Goal: Communication & Community: Connect with others

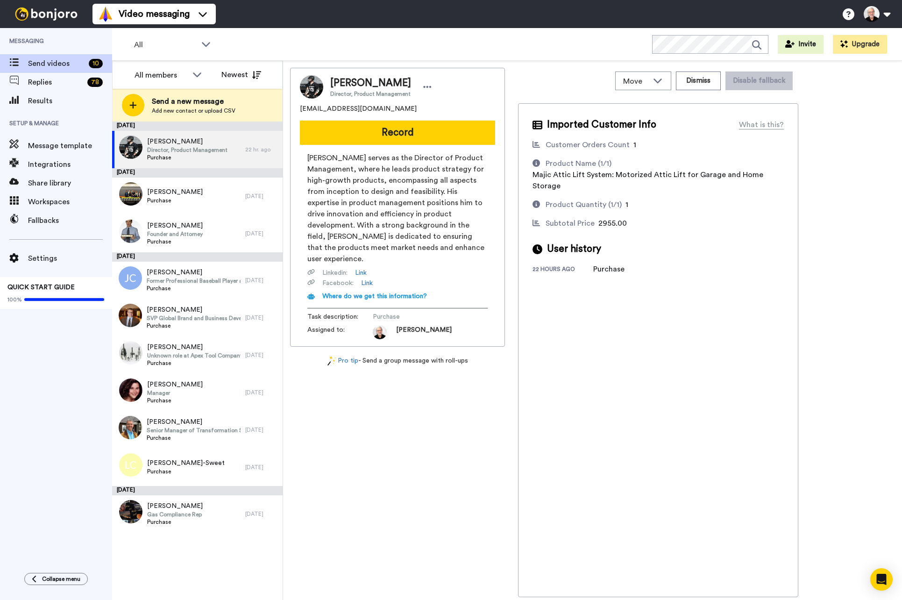
click at [846, 303] on div "Tyler Berens Director, Product Management tylerberens@hotmail.com Record Tyler …" at bounding box center [592, 332] width 605 height 529
click at [170, 140] on span "Tyler Berens" at bounding box center [187, 141] width 80 height 9
click at [172, 151] on span "Director, Product Management" at bounding box center [187, 149] width 80 height 7
click at [402, 128] on button "Record" at bounding box center [397, 133] width 195 height 24
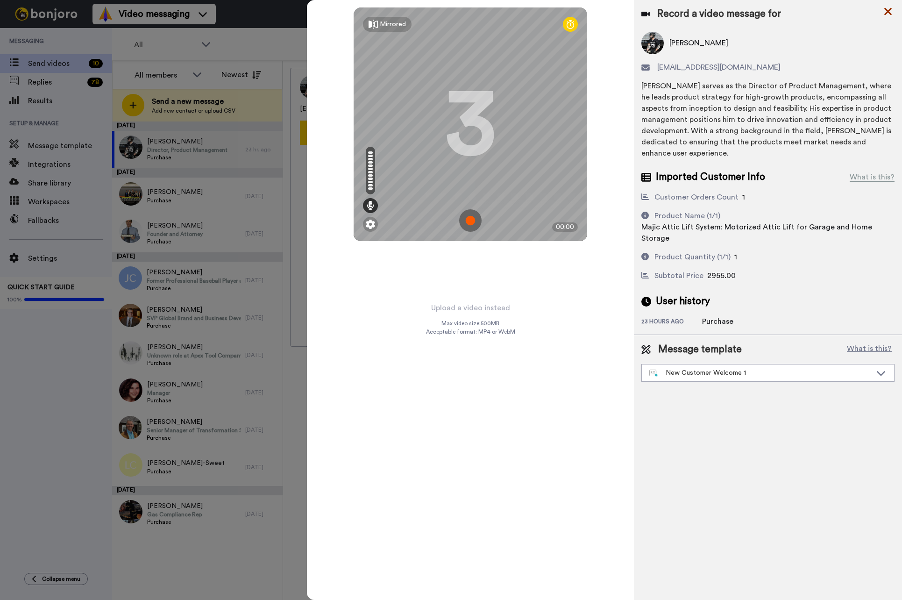
click at [892, 12] on icon at bounding box center [888, 12] width 9 height 12
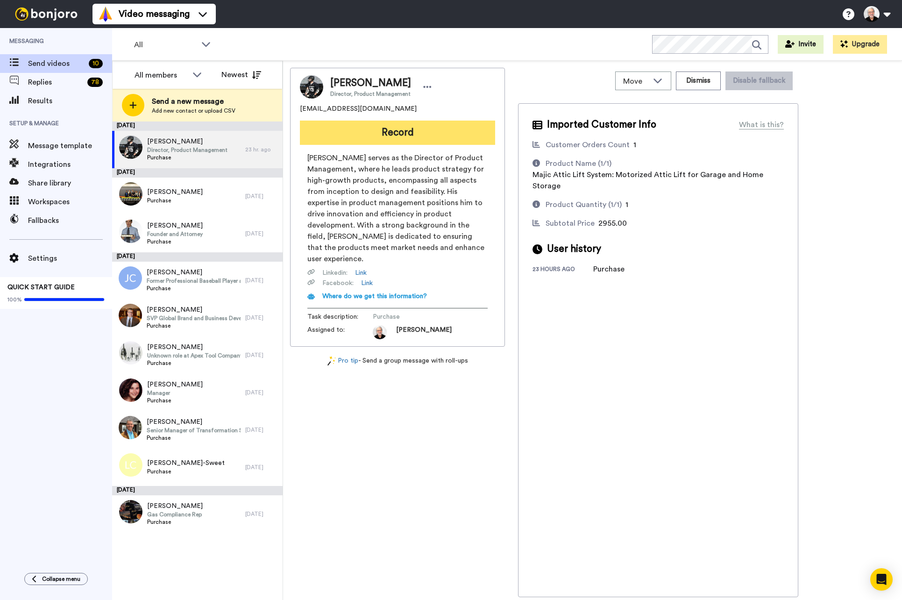
click at [388, 139] on button "Record" at bounding box center [397, 133] width 195 height 24
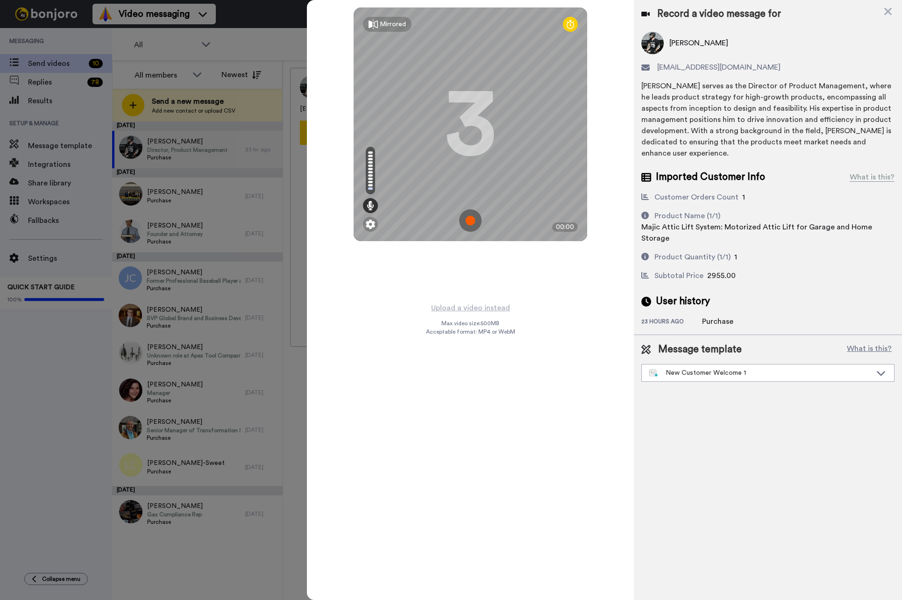
click at [470, 222] on img at bounding box center [470, 220] width 22 height 22
click at [475, 218] on img at bounding box center [470, 220] width 22 height 22
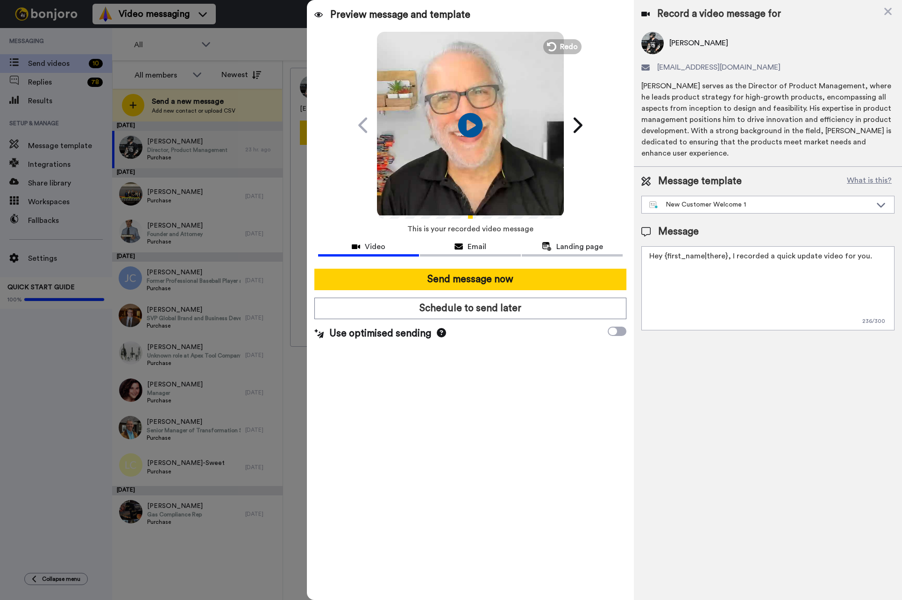
click at [473, 119] on icon at bounding box center [470, 125] width 25 height 25
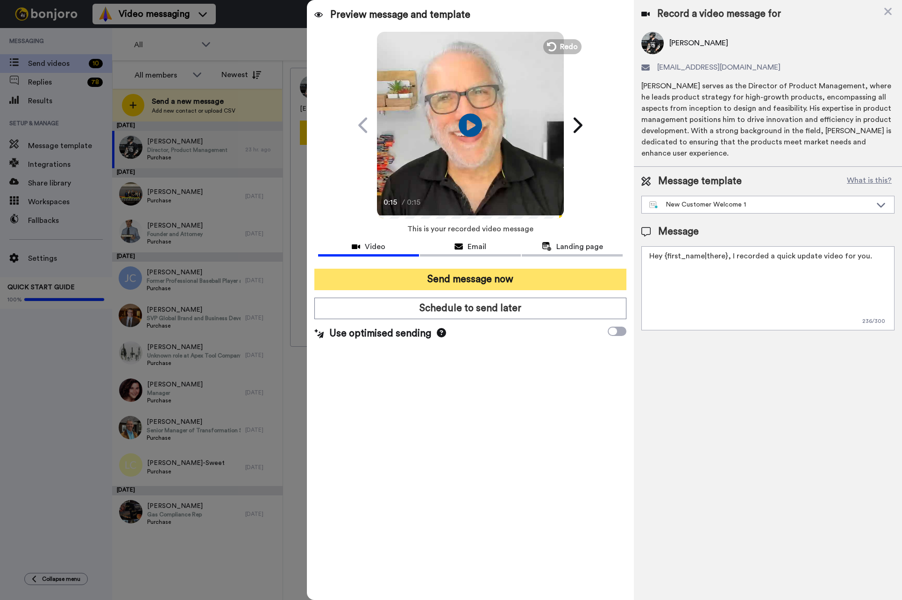
click at [456, 280] on button "Send message now" at bounding box center [470, 279] width 313 height 21
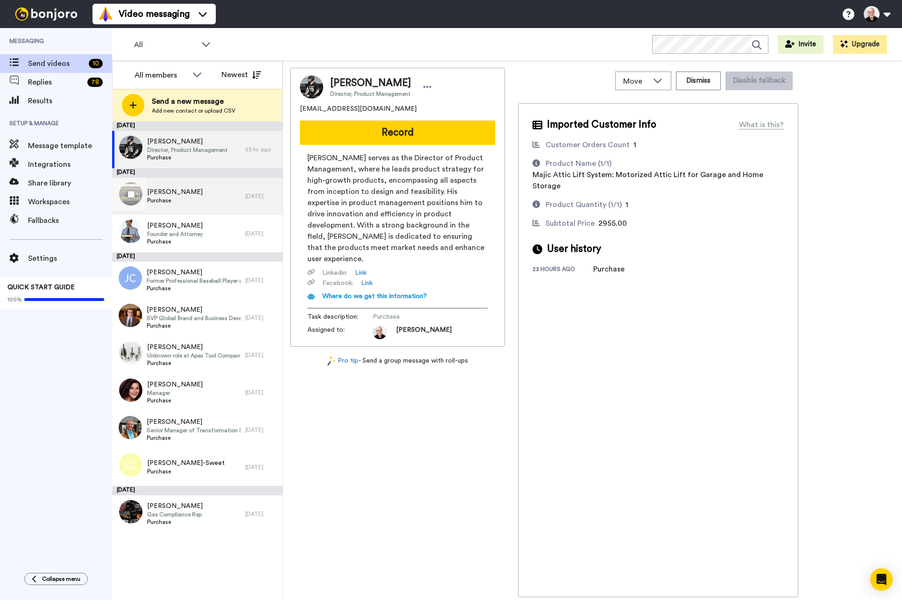
click at [177, 195] on span "Sami Aburmishan" at bounding box center [175, 191] width 56 height 9
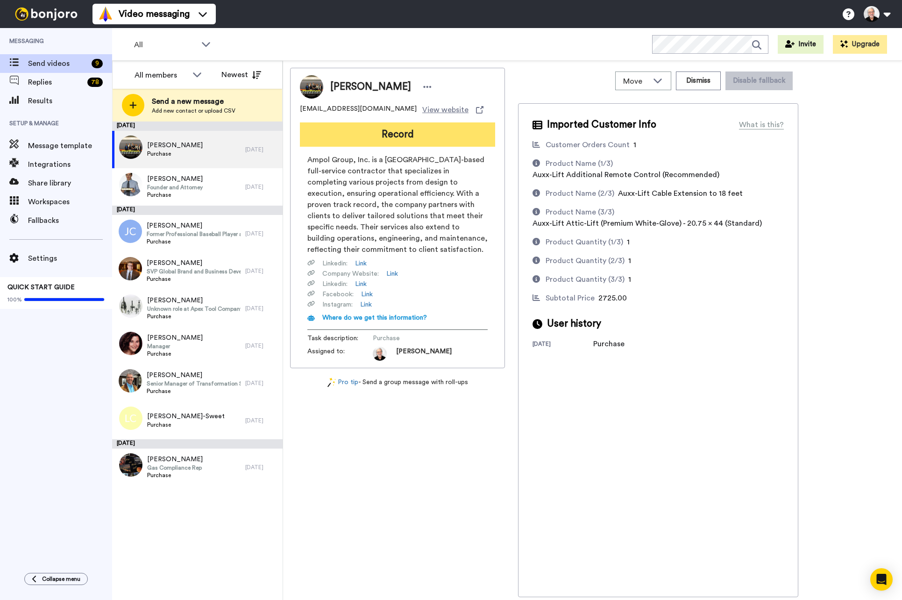
click at [395, 132] on button "Record" at bounding box center [397, 134] width 195 height 24
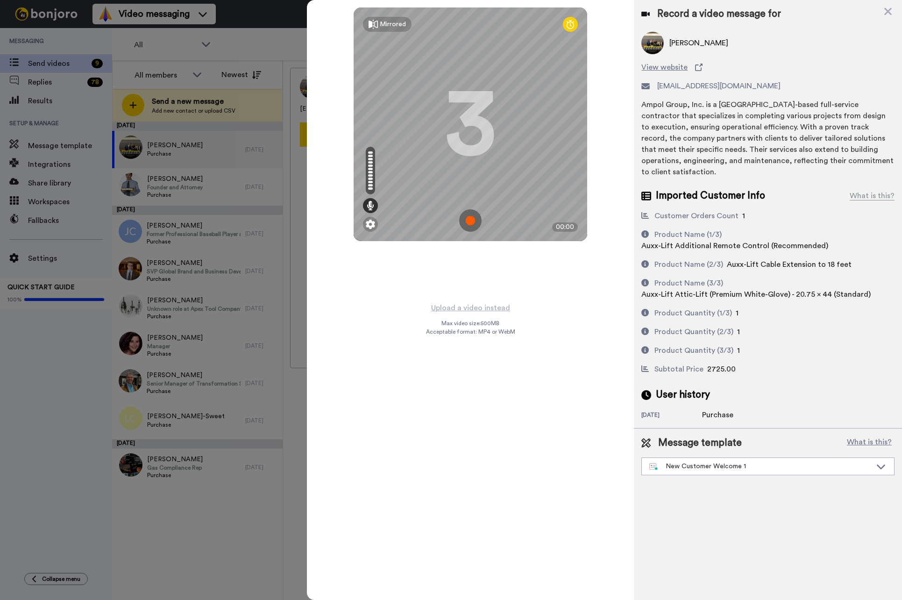
click at [475, 215] on img at bounding box center [470, 220] width 22 height 22
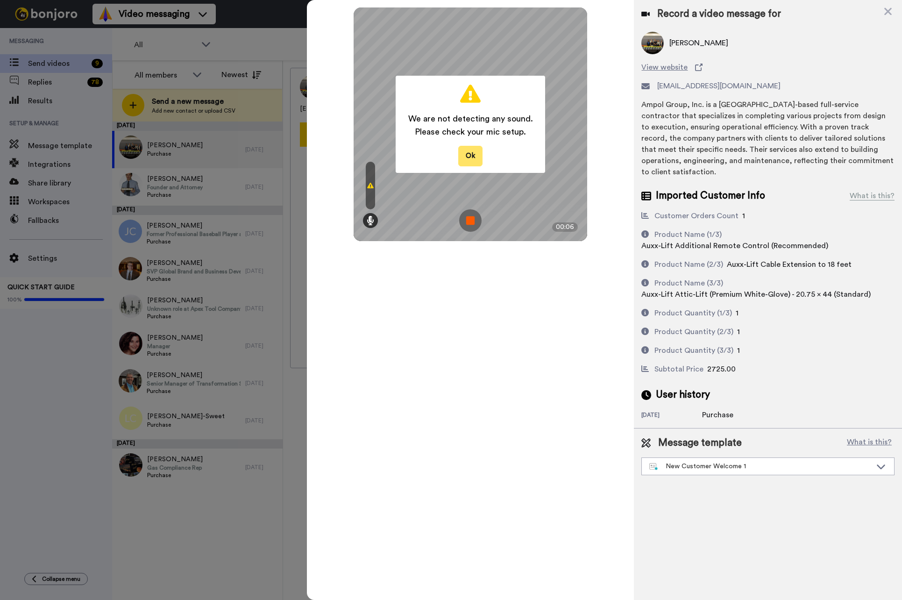
click at [467, 152] on button "Ok" at bounding box center [470, 156] width 24 height 20
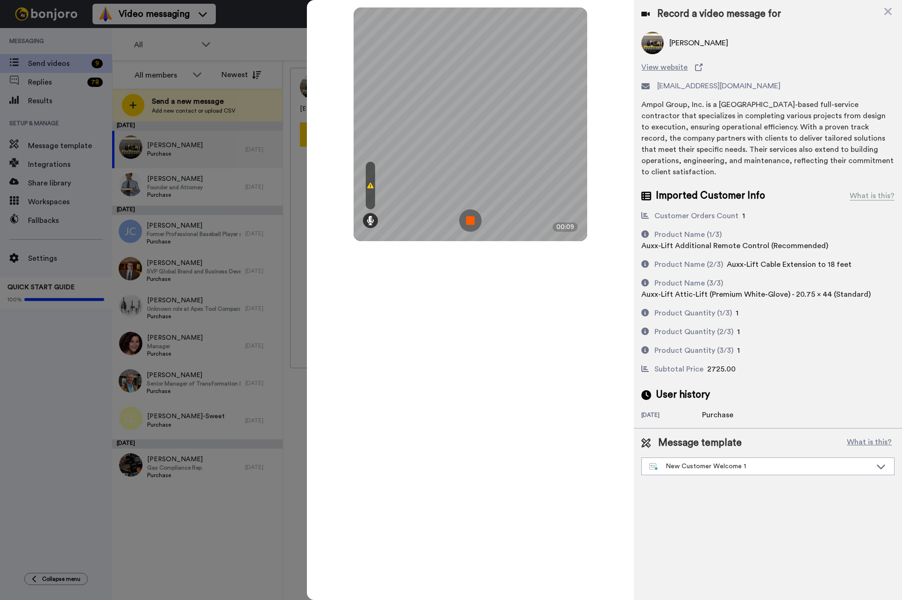
click at [470, 219] on img at bounding box center [470, 220] width 22 height 22
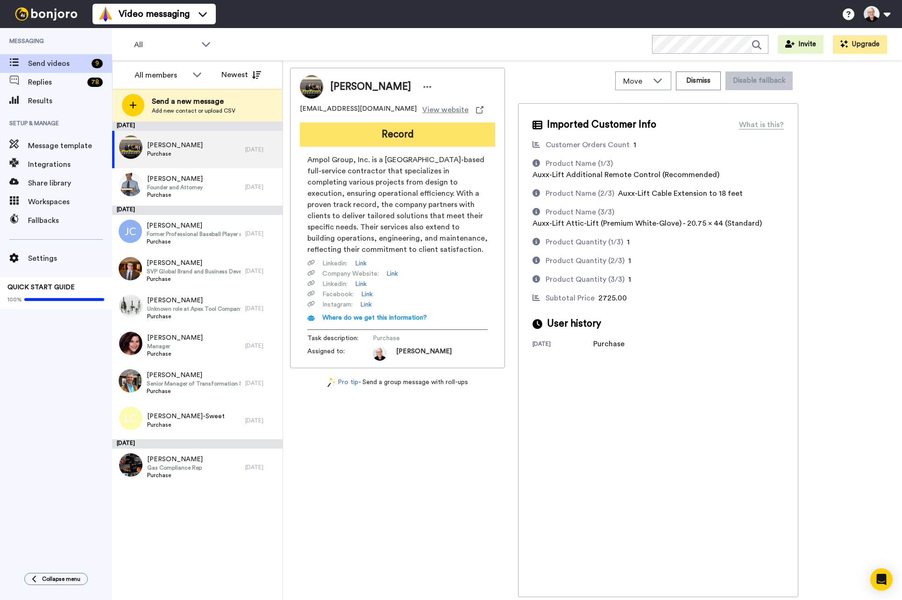
click at [419, 140] on button "Record" at bounding box center [397, 134] width 195 height 24
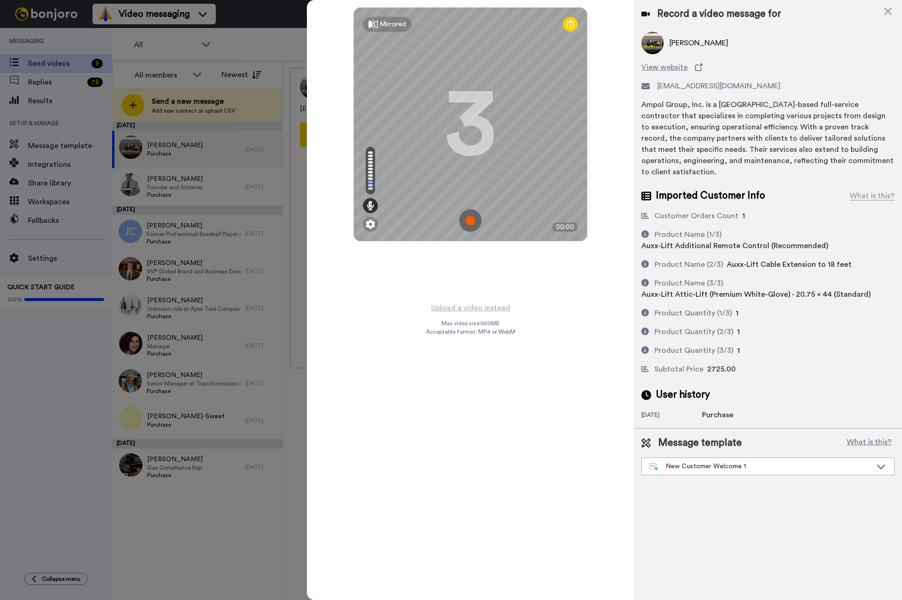
click at [465, 218] on img at bounding box center [470, 220] width 22 height 22
click at [477, 213] on img at bounding box center [470, 220] width 22 height 22
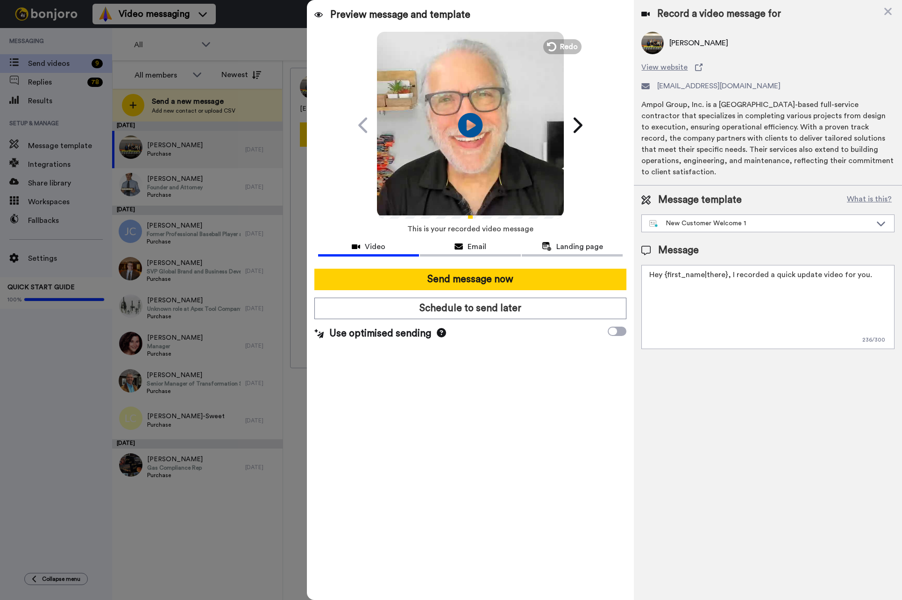
click at [470, 121] on icon "Play/Pause" at bounding box center [470, 125] width 25 height 44
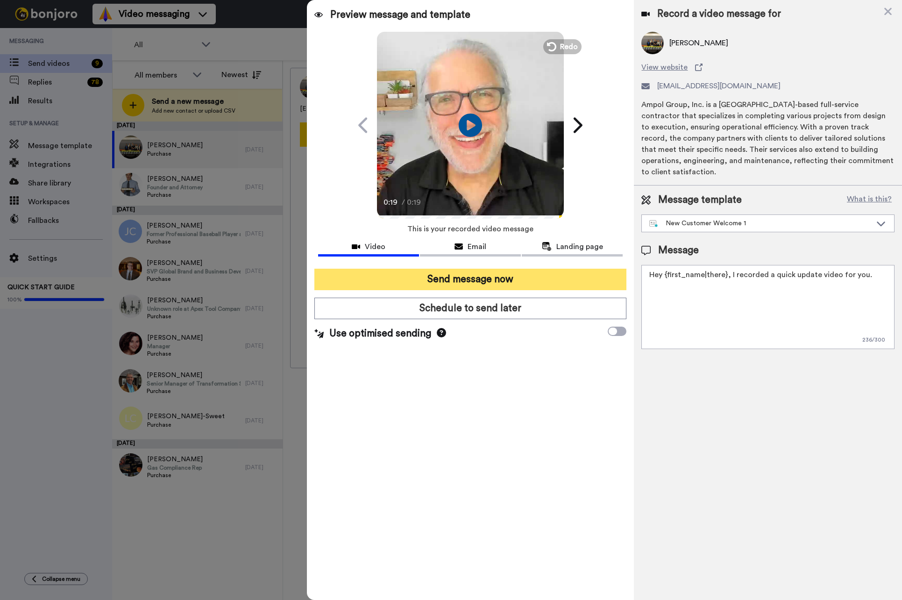
click at [494, 278] on button "Send message now" at bounding box center [470, 279] width 313 height 21
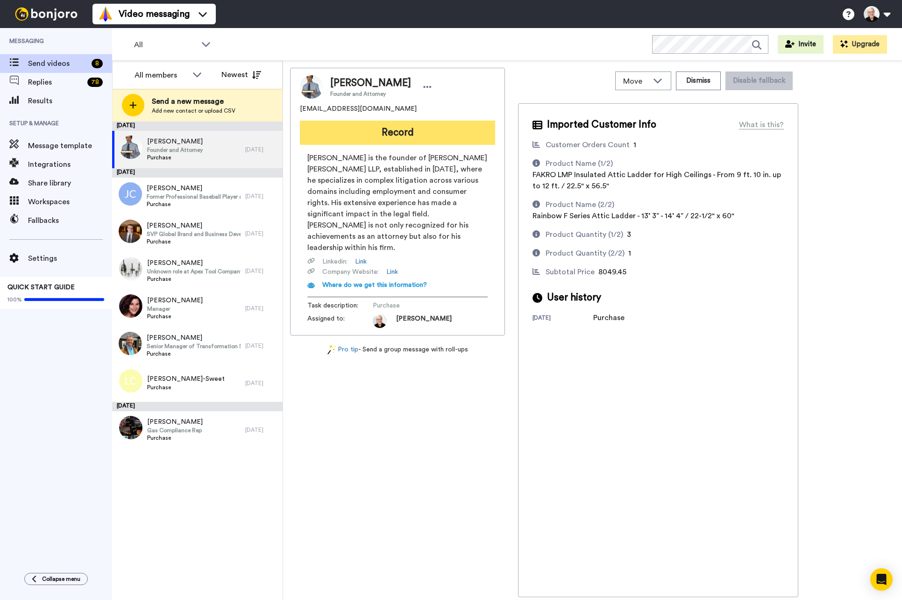
click at [404, 134] on button "Record" at bounding box center [397, 133] width 195 height 24
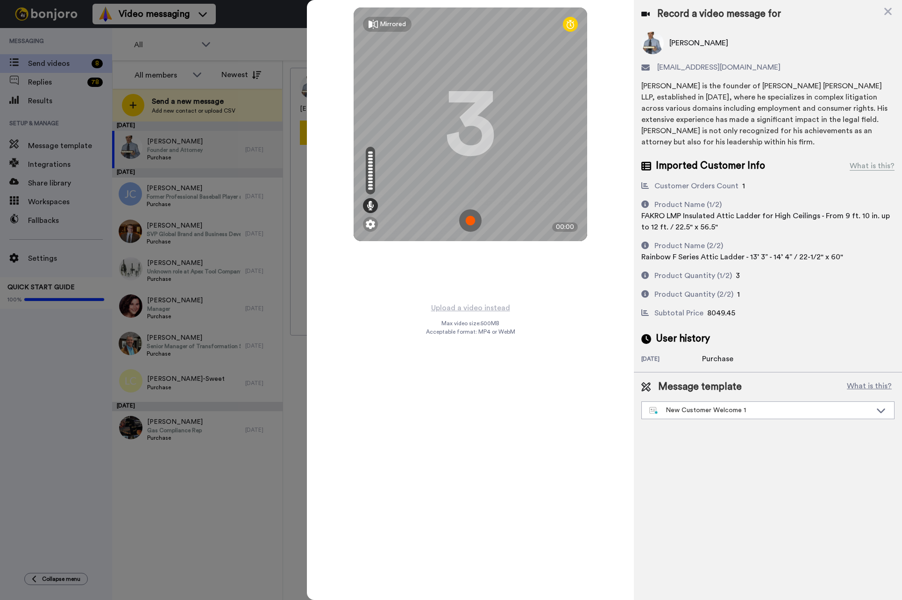
click at [470, 221] on img at bounding box center [470, 220] width 22 height 22
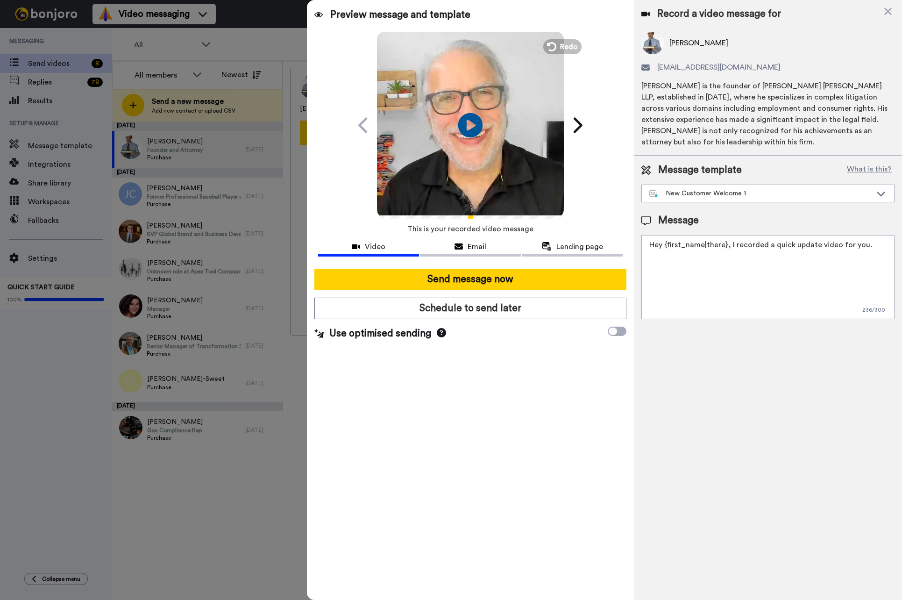
click at [474, 119] on icon at bounding box center [470, 125] width 25 height 25
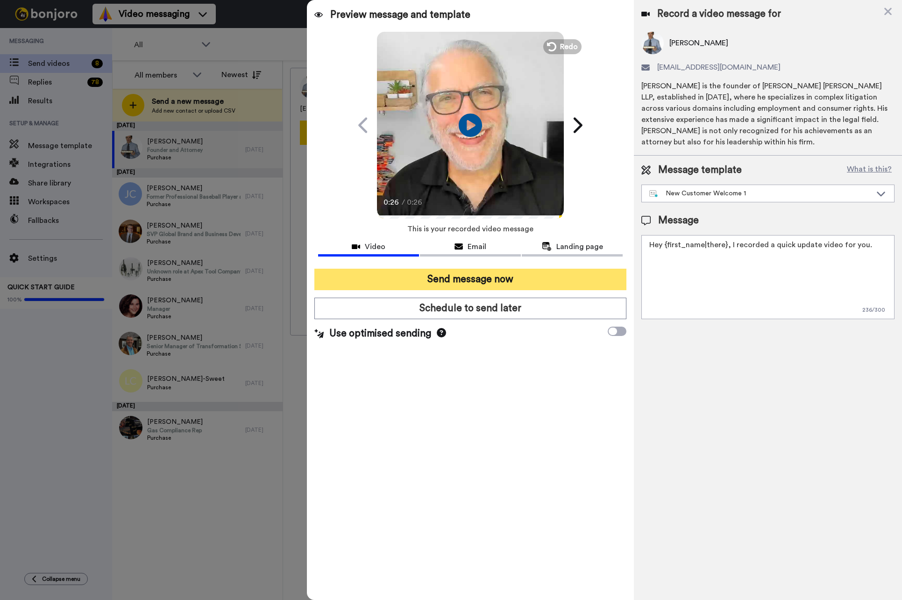
click at [476, 278] on button "Send message now" at bounding box center [470, 279] width 313 height 21
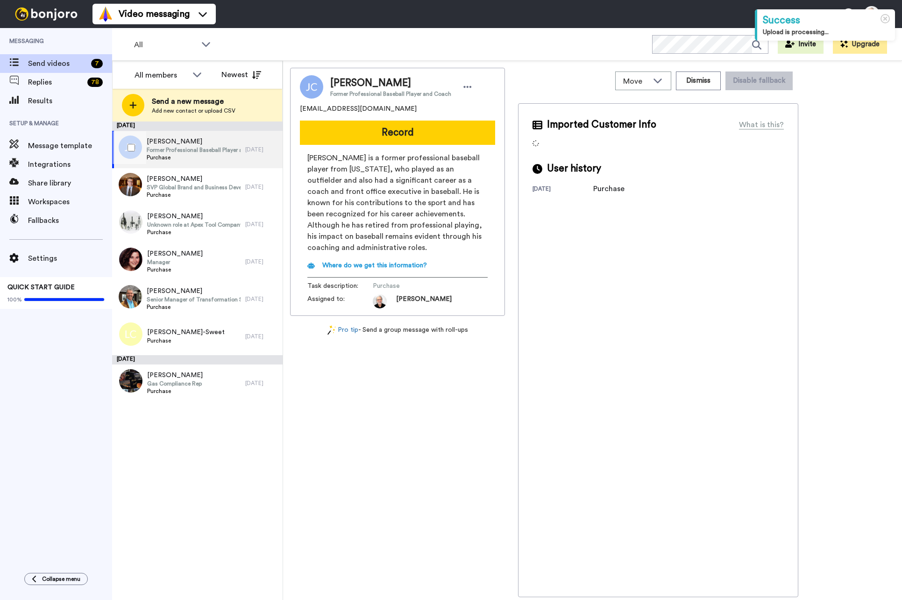
click at [189, 150] on span "Former Professional Baseball Player and Coach" at bounding box center [194, 149] width 94 height 7
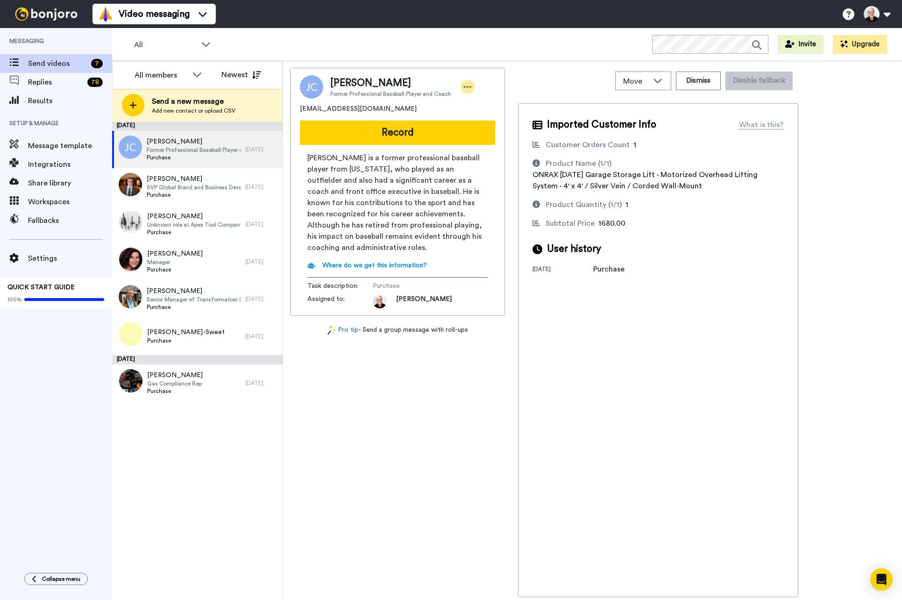
click at [464, 83] on icon at bounding box center [468, 86] width 8 height 9
click at [414, 513] on div "Jose Cruz Former Professional Baseball Player and Coach homewatchunlimited@gmai…" at bounding box center [397, 332] width 215 height 529
click at [393, 131] on button "Record" at bounding box center [397, 133] width 195 height 24
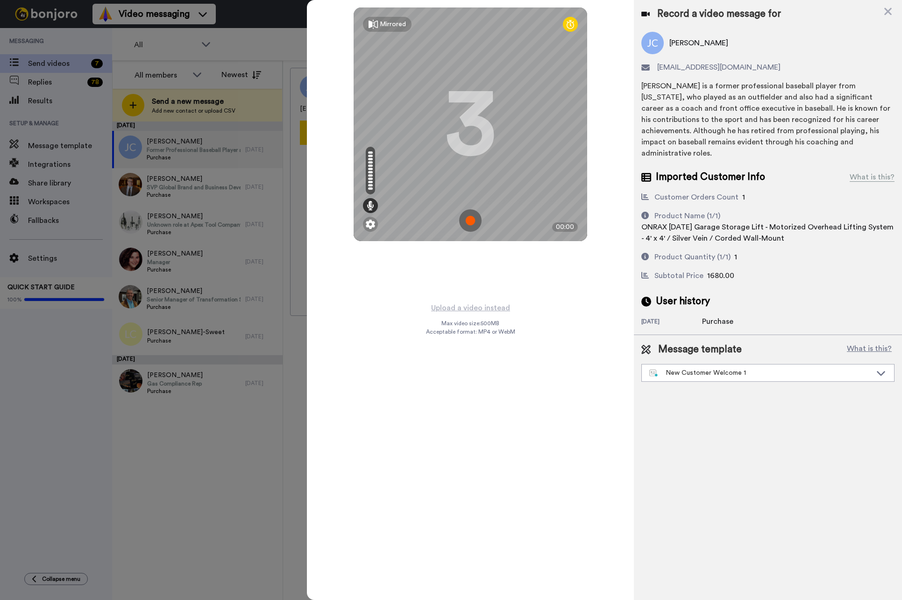
click at [472, 218] on img at bounding box center [470, 220] width 22 height 22
click at [471, 214] on img at bounding box center [470, 220] width 22 height 22
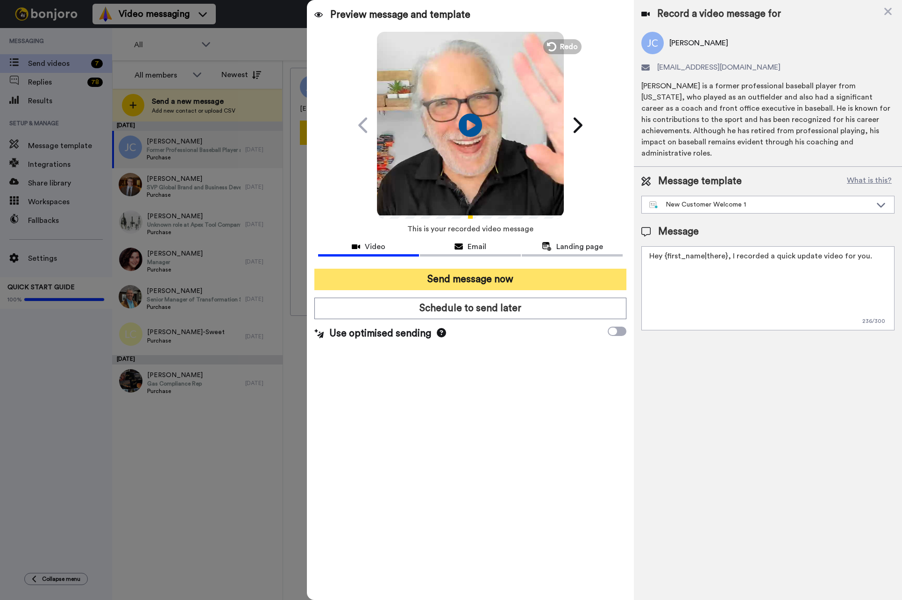
click at [474, 278] on button "Send message now" at bounding box center [470, 279] width 313 height 21
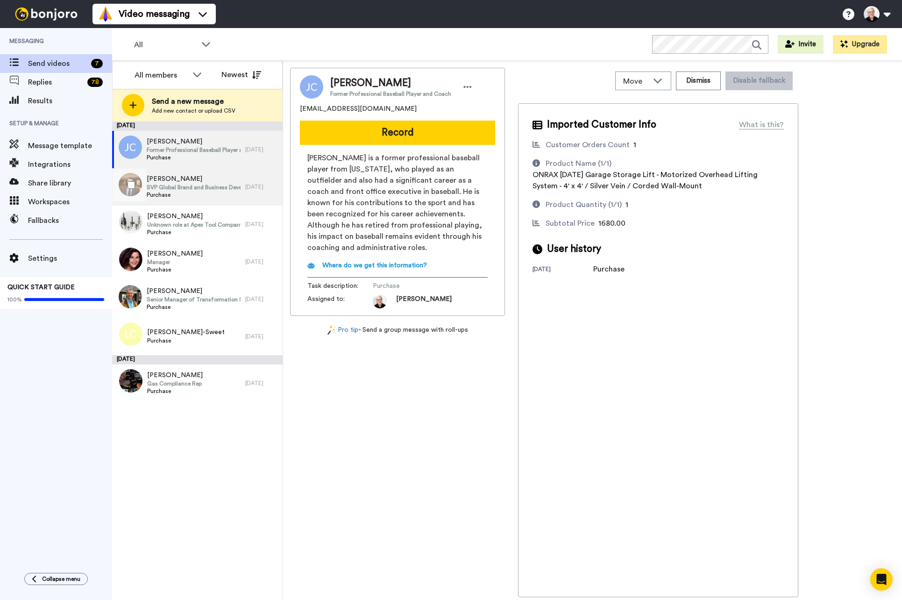
click at [190, 185] on span "SVP Global Brand and Business Development" at bounding box center [194, 187] width 94 height 7
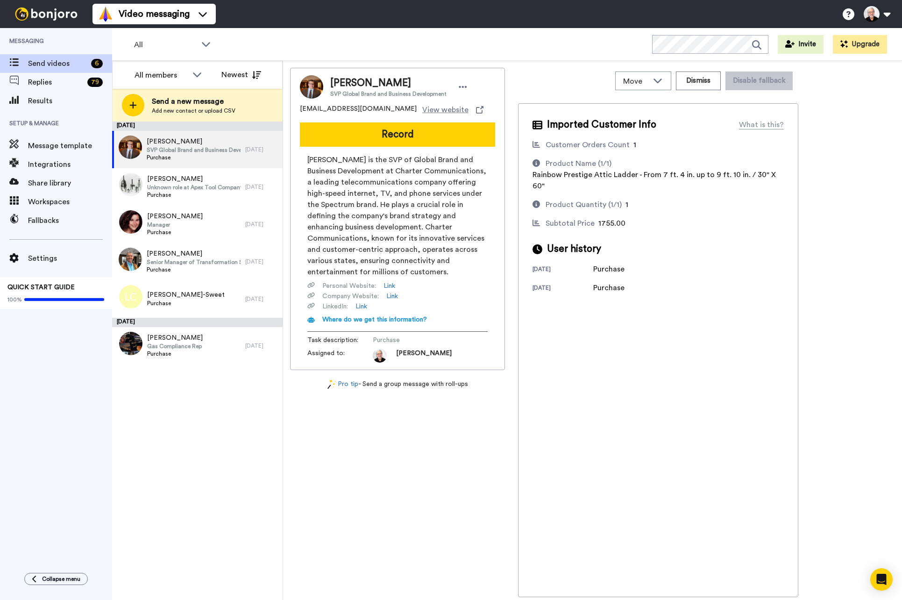
drag, startPoint x: 401, startPoint y: 134, endPoint x: 255, endPoint y: 11, distance: 191.4
click at [292, 46] on div "All WORKSPACES View all All Default Task List + Add a new workspace Invite Upgr…" at bounding box center [507, 314] width 790 height 572
click at [402, 132] on button "Record" at bounding box center [397, 134] width 195 height 24
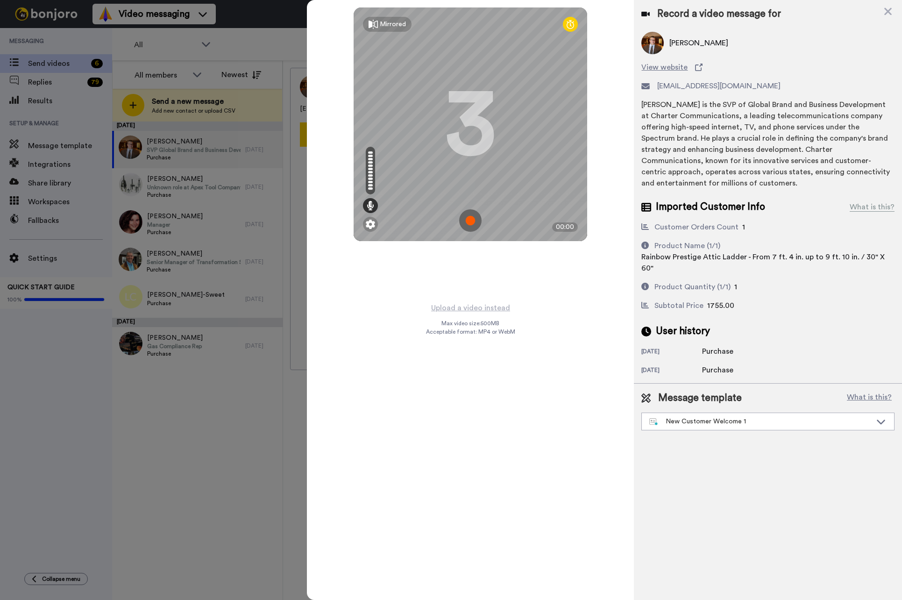
click at [473, 223] on img at bounding box center [470, 220] width 22 height 22
click at [475, 229] on img at bounding box center [470, 220] width 22 height 22
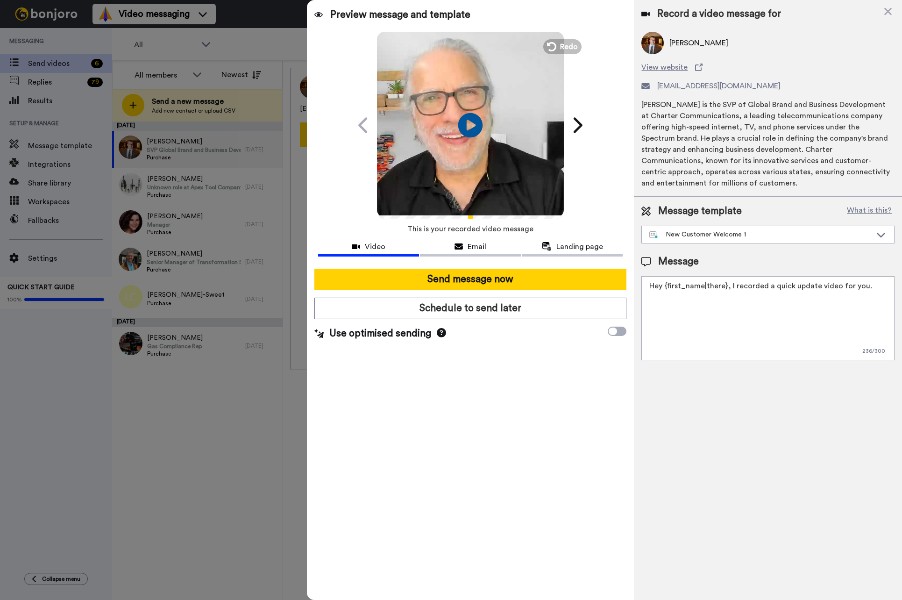
click at [471, 122] on icon "Play/Pause" at bounding box center [470, 125] width 25 height 44
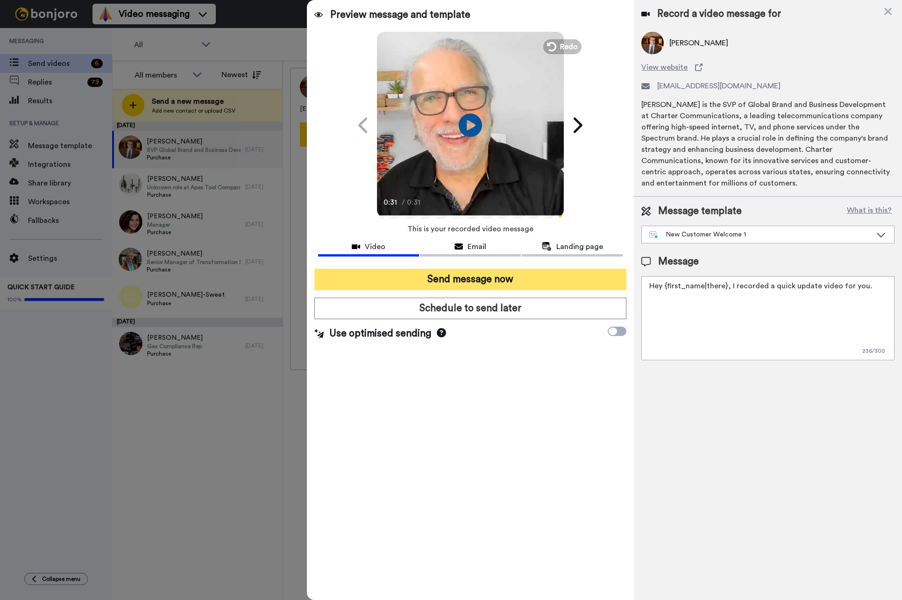
click at [453, 276] on button "Send message now" at bounding box center [470, 279] width 313 height 21
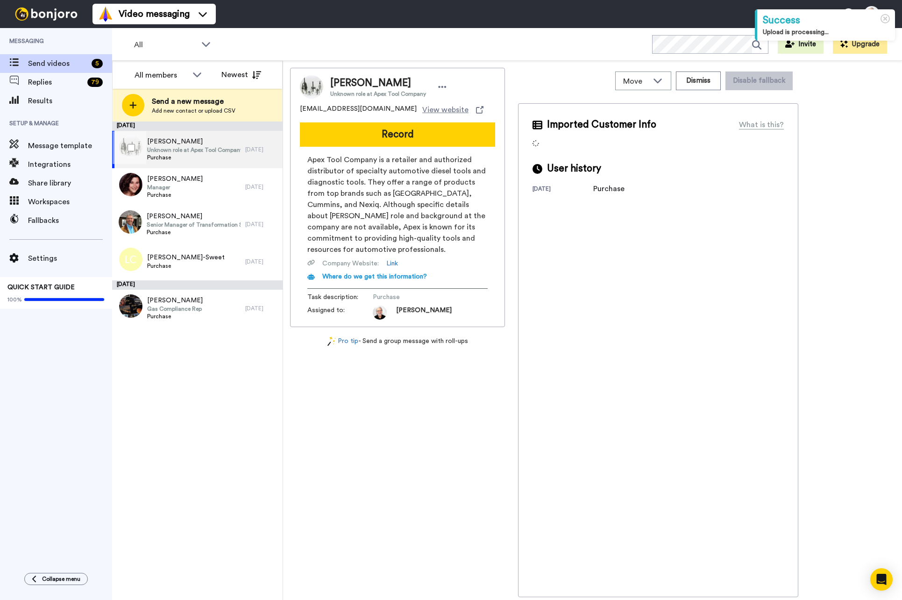
click at [205, 150] on span "Unknown role at Apex Tool Company" at bounding box center [193, 149] width 93 height 7
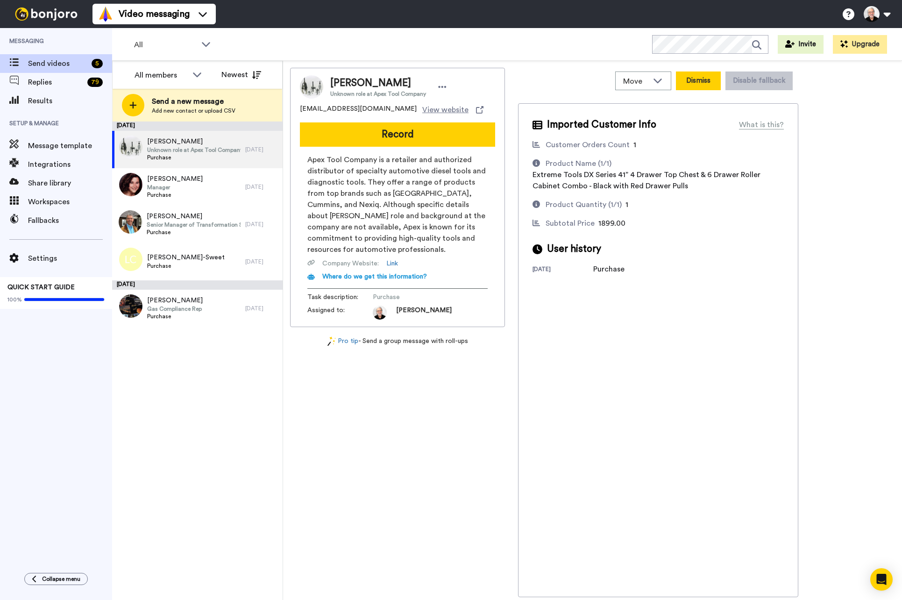
click at [699, 80] on button "Dismiss" at bounding box center [698, 80] width 45 height 19
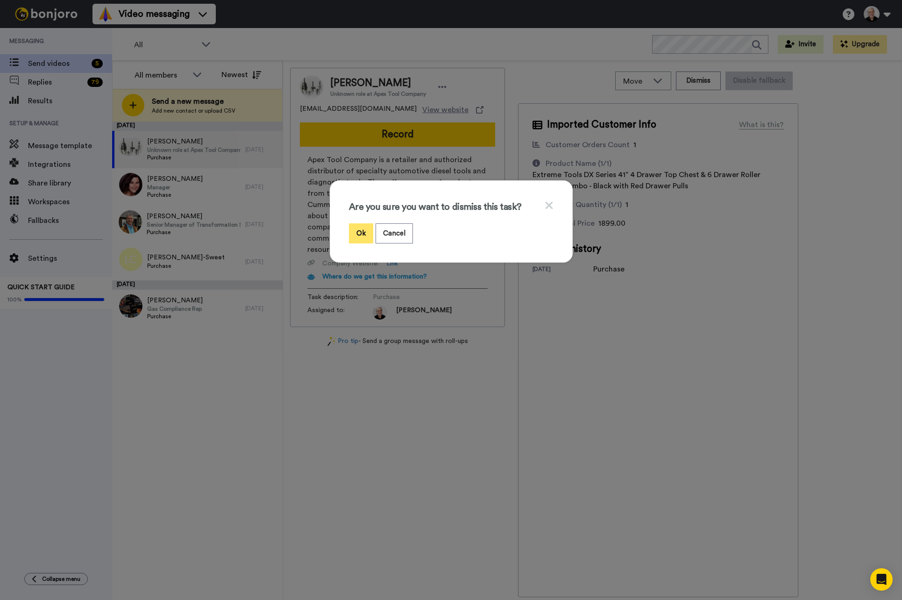
click at [359, 233] on button "Ok" at bounding box center [361, 233] width 24 height 20
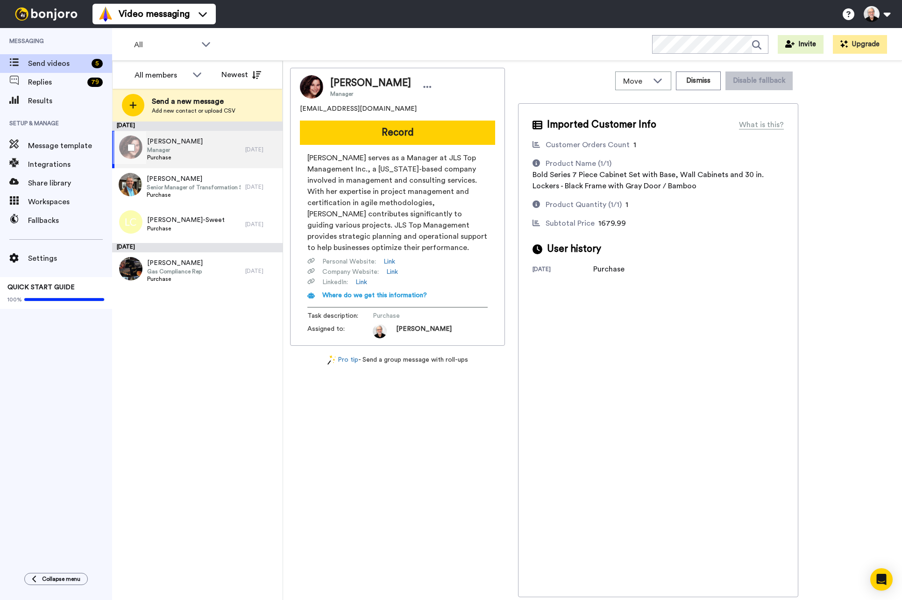
click at [199, 149] on div "Lisa Slonin Manager Purchase" at bounding box center [178, 149] width 133 height 37
click at [698, 82] on button "Dismiss" at bounding box center [698, 80] width 45 height 19
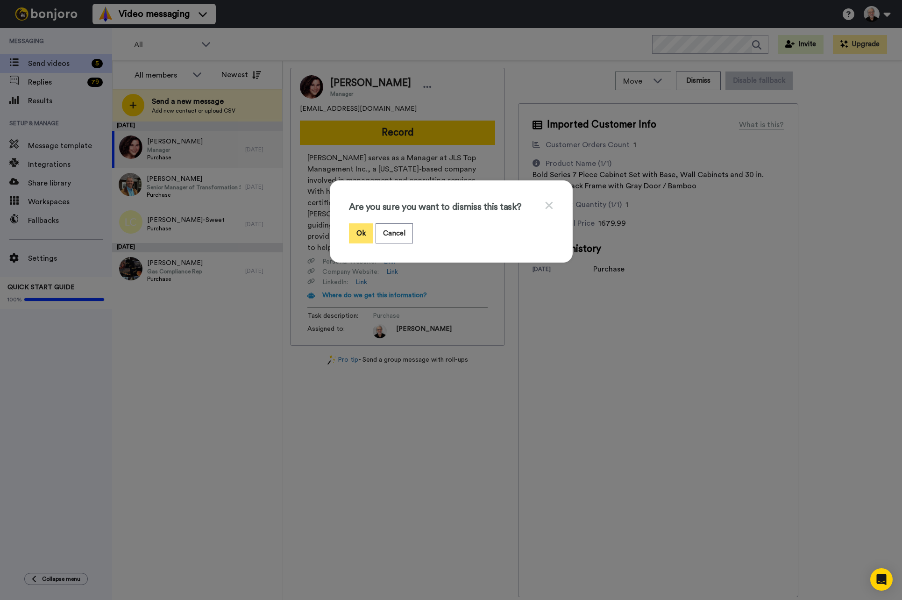
click at [356, 236] on button "Ok" at bounding box center [361, 233] width 24 height 20
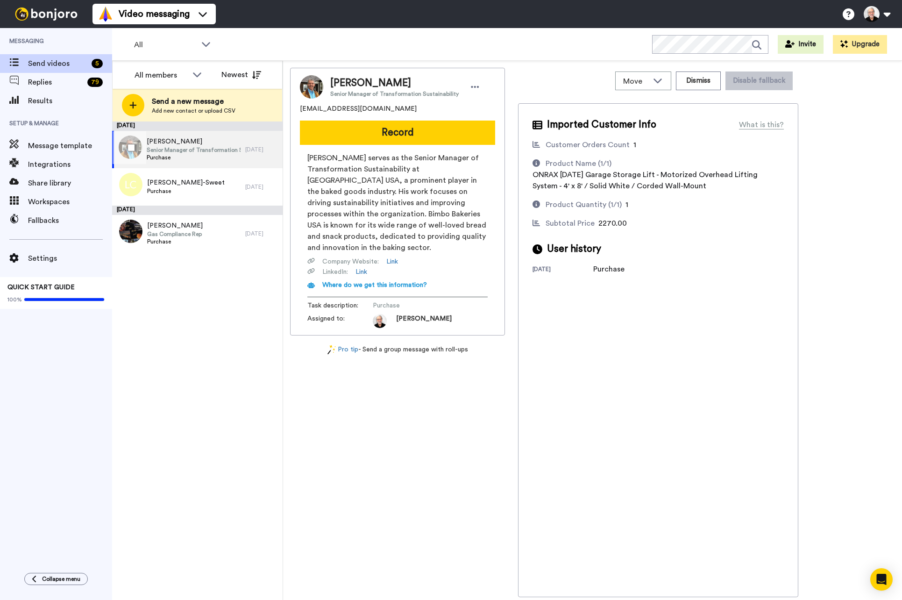
click at [174, 141] on span "ALLEN KIMBLE" at bounding box center [194, 141] width 94 height 9
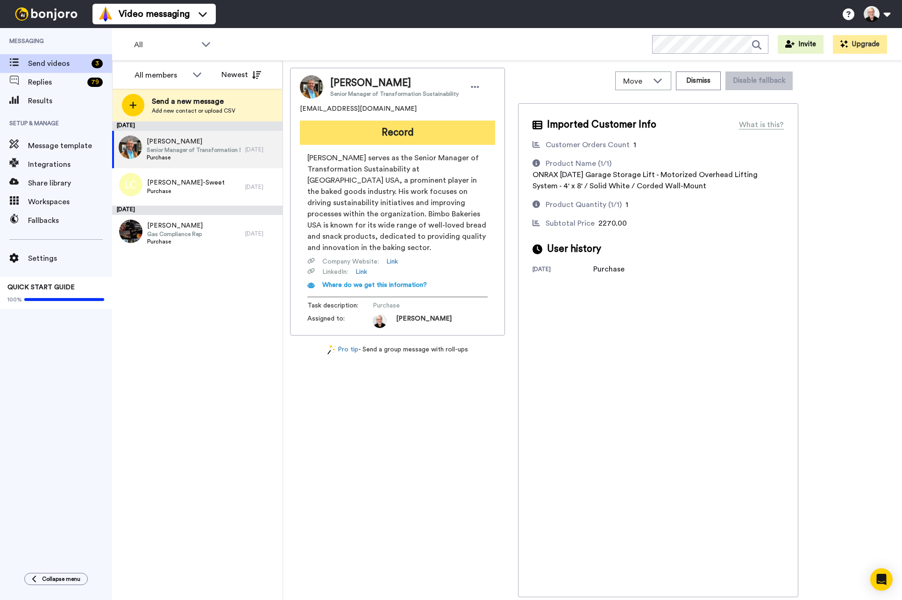
click at [414, 131] on button "Record" at bounding box center [397, 133] width 195 height 24
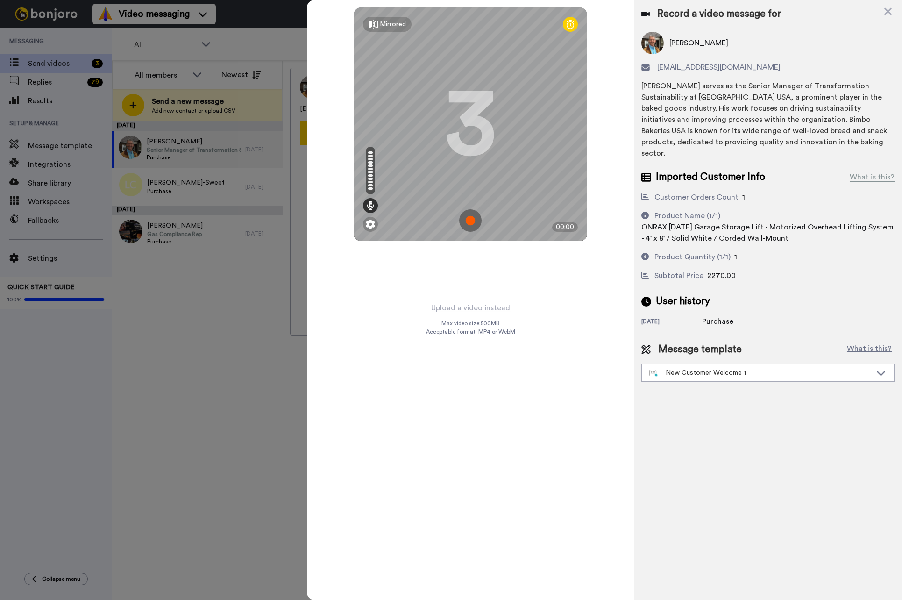
click at [471, 216] on img at bounding box center [470, 220] width 22 height 22
click at [477, 219] on img at bounding box center [470, 220] width 22 height 22
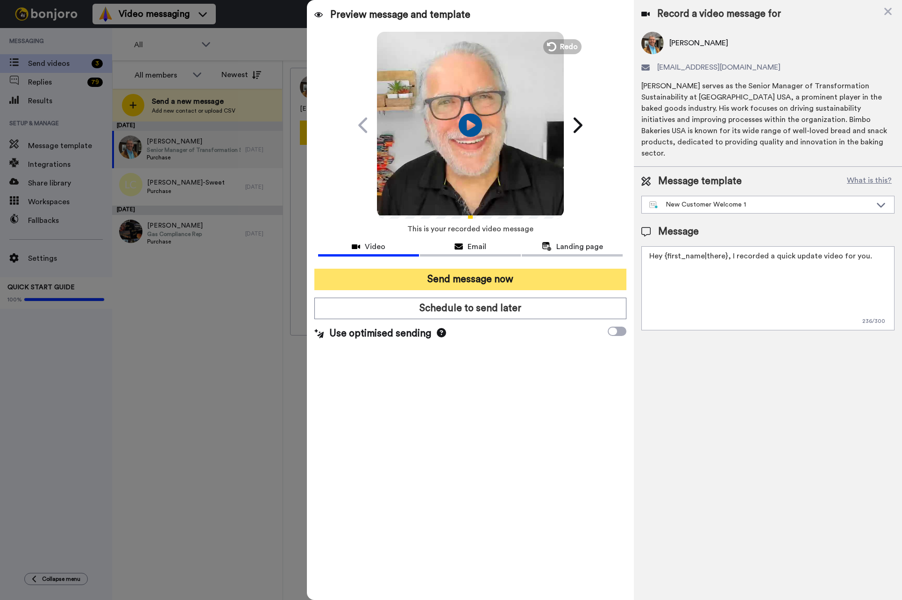
click at [483, 278] on button "Send message now" at bounding box center [470, 279] width 313 height 21
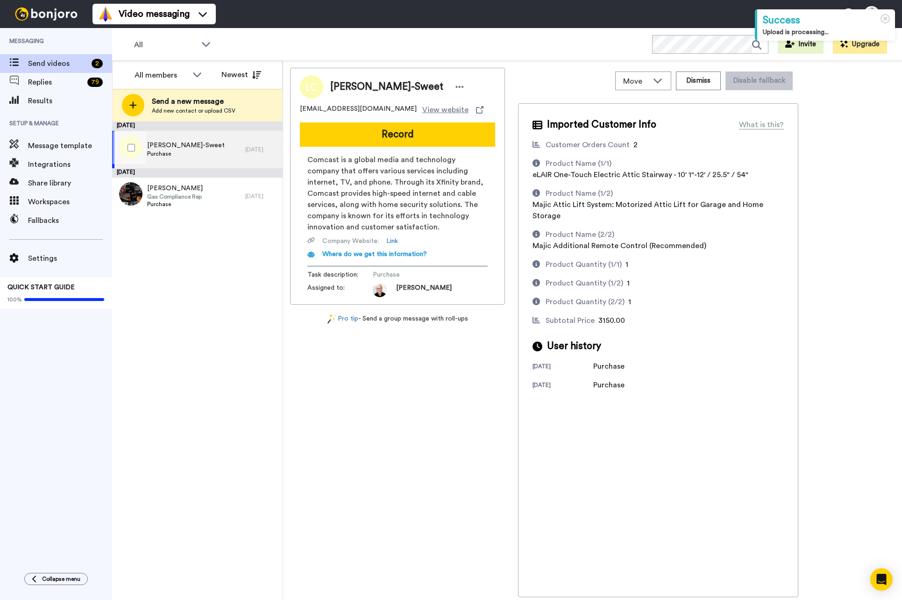
click at [200, 142] on span "[PERSON_NAME]-Sweet" at bounding box center [186, 145] width 78 height 9
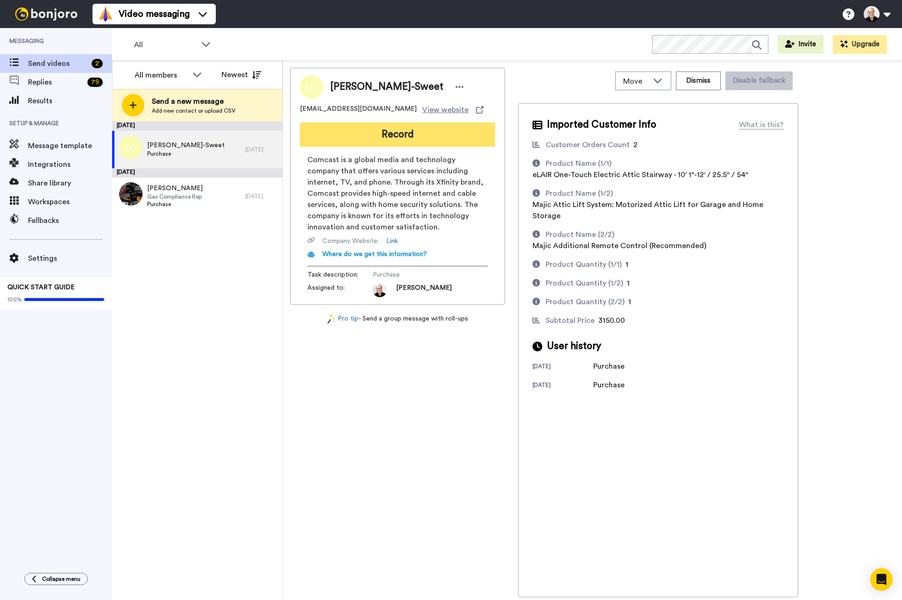
click at [399, 134] on button "Record" at bounding box center [397, 134] width 195 height 24
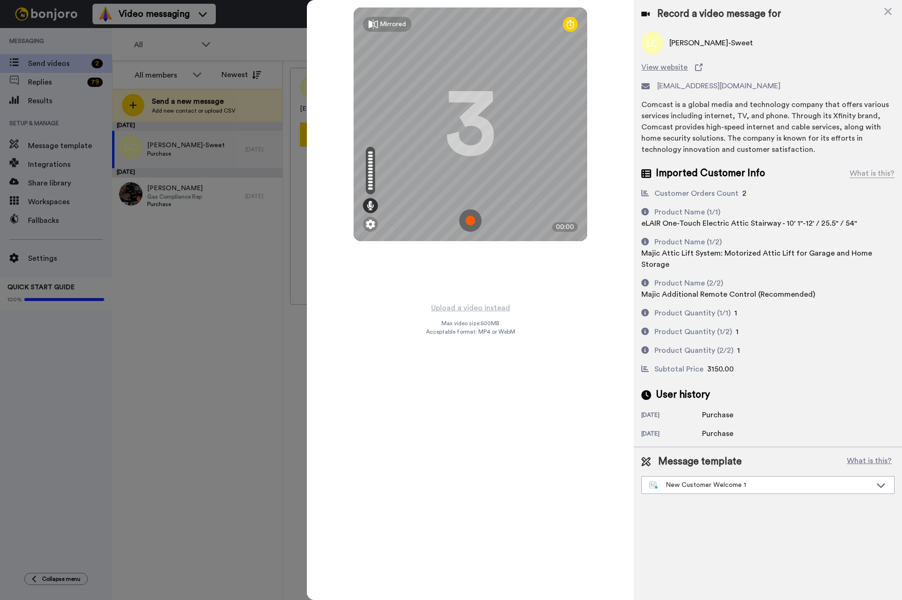
click at [471, 221] on img at bounding box center [470, 220] width 22 height 22
click at [476, 222] on img at bounding box center [470, 220] width 22 height 22
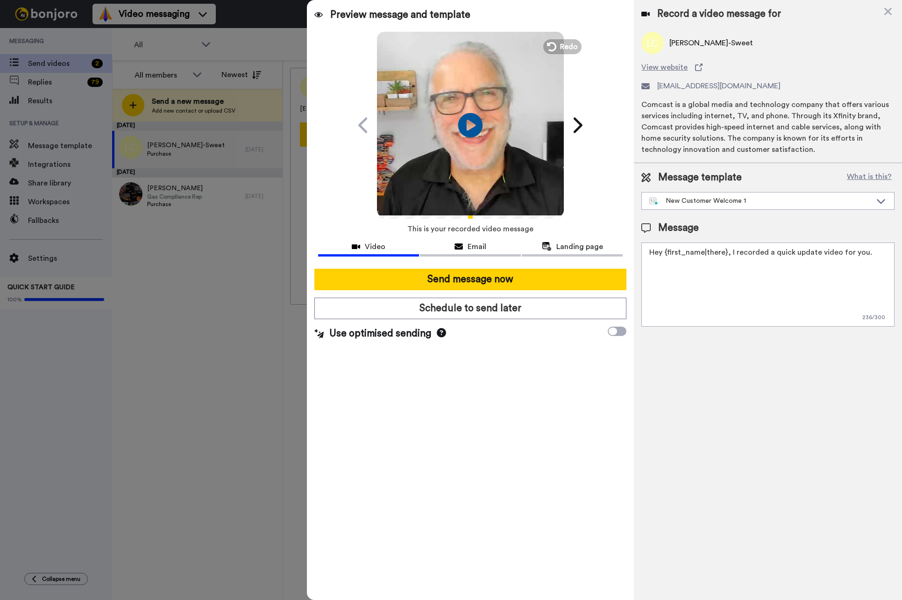
click at [469, 123] on icon "Play/Pause" at bounding box center [470, 125] width 25 height 44
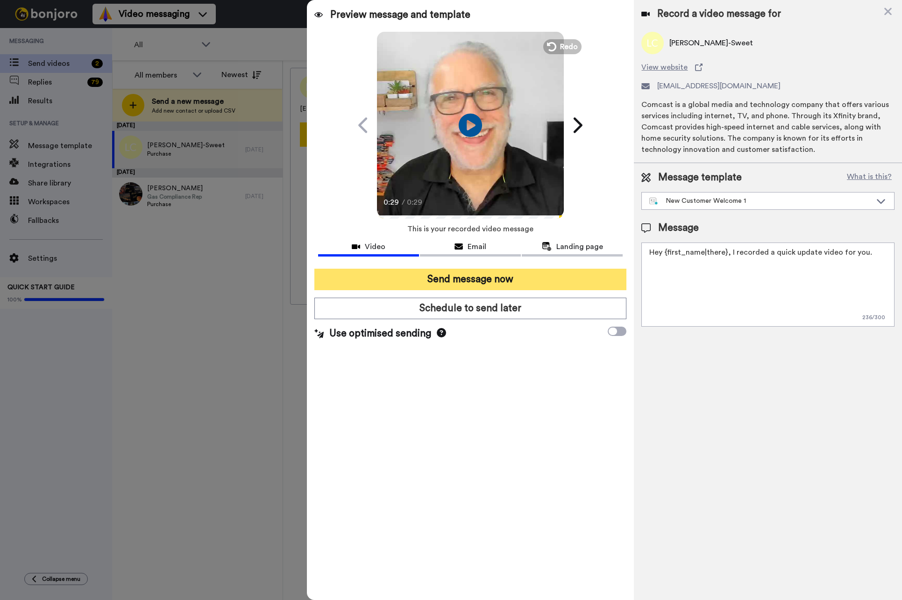
click at [472, 277] on button "Send message now" at bounding box center [470, 279] width 313 height 21
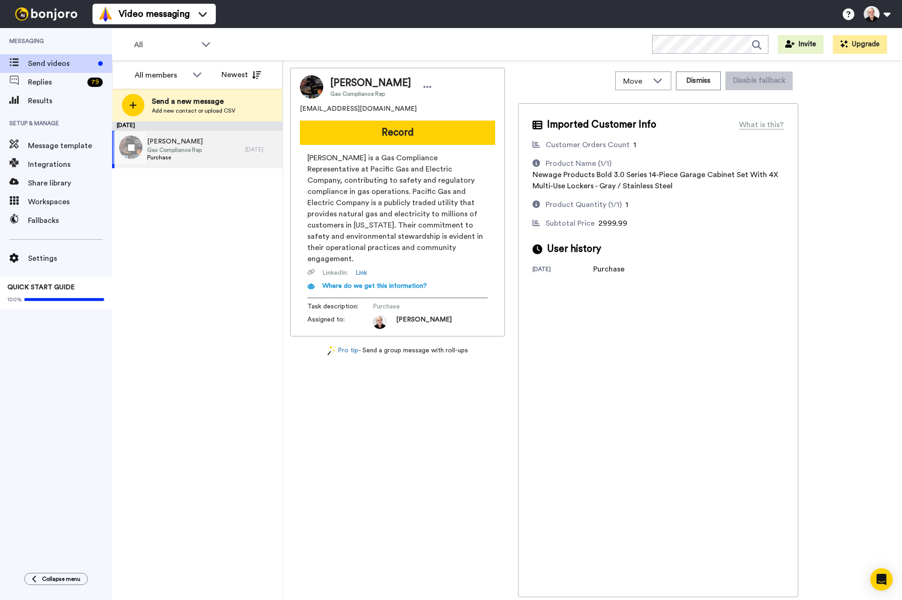
click at [174, 149] on span "Gas Compliance Rep" at bounding box center [175, 149] width 56 height 7
click at [707, 80] on button "Dismiss" at bounding box center [698, 80] width 45 height 19
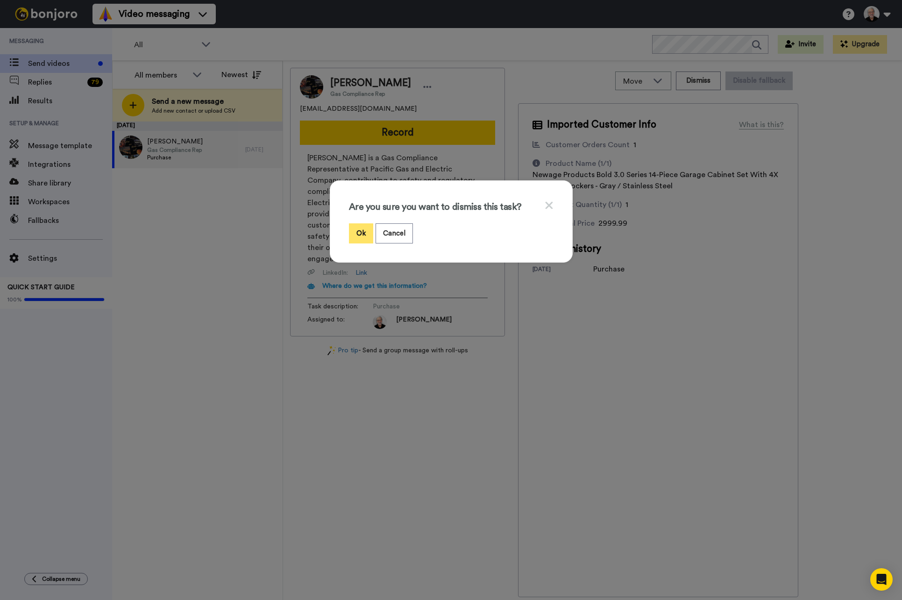
click at [359, 230] on button "Ok" at bounding box center [361, 233] width 24 height 20
